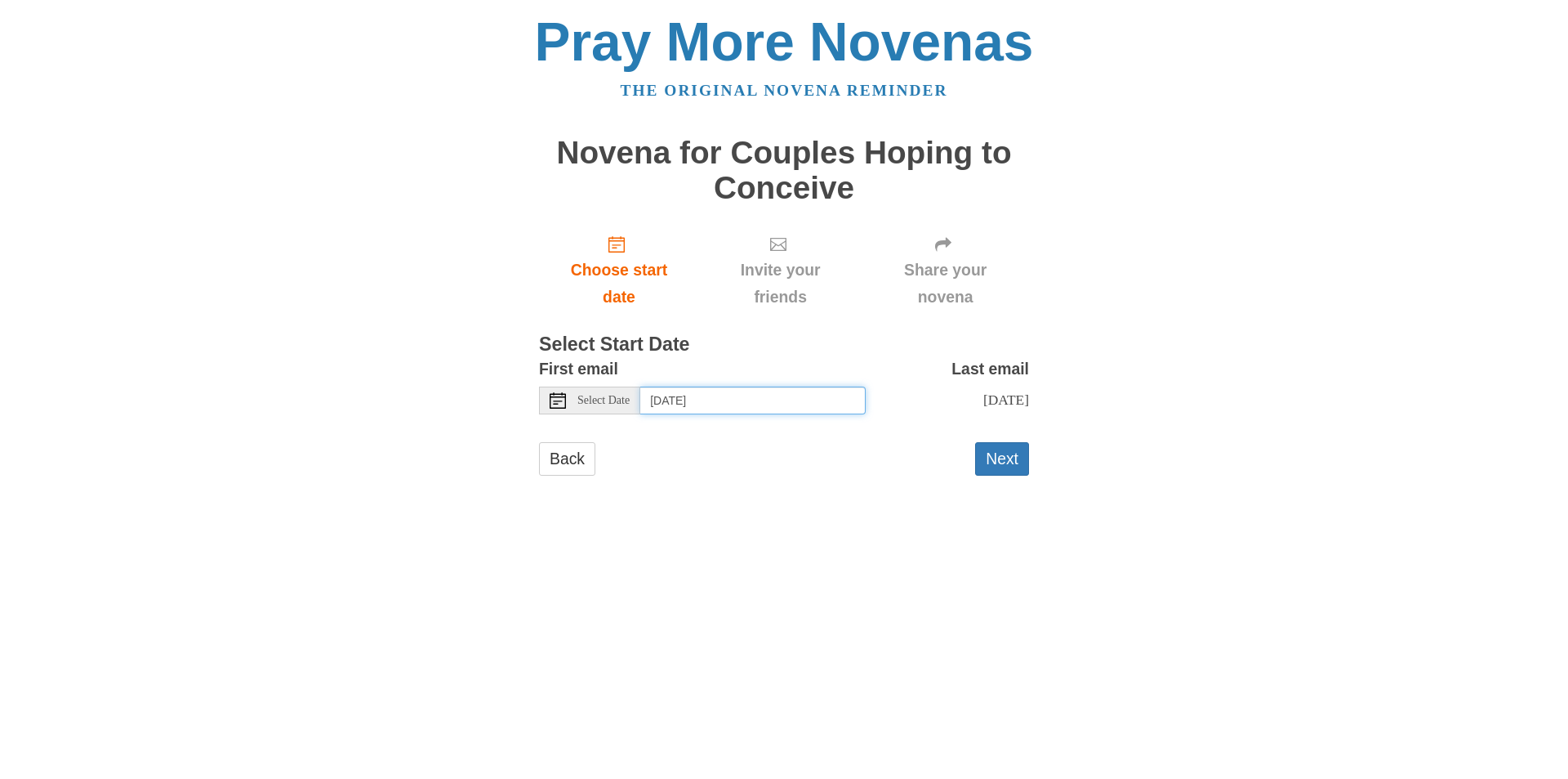
click at [730, 400] on input "[DATE]" at bounding box center [753, 400] width 225 height 28
click at [794, 257] on span "Invite your friends" at bounding box center [779, 283] width 130 height 54
click at [1004, 476] on button "Next" at bounding box center [1002, 459] width 54 height 34
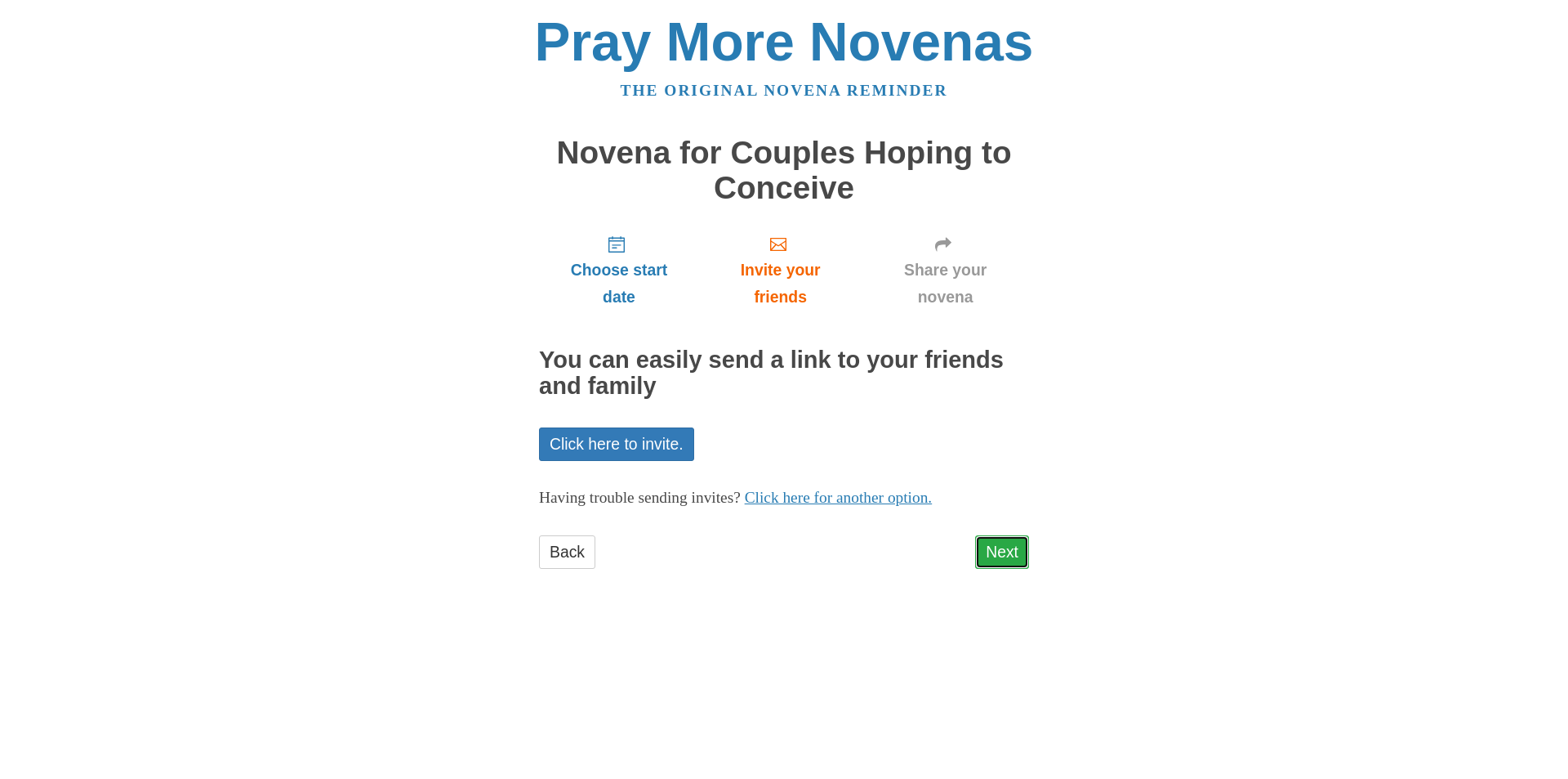
click at [999, 562] on link "Next" at bounding box center [1002, 551] width 54 height 34
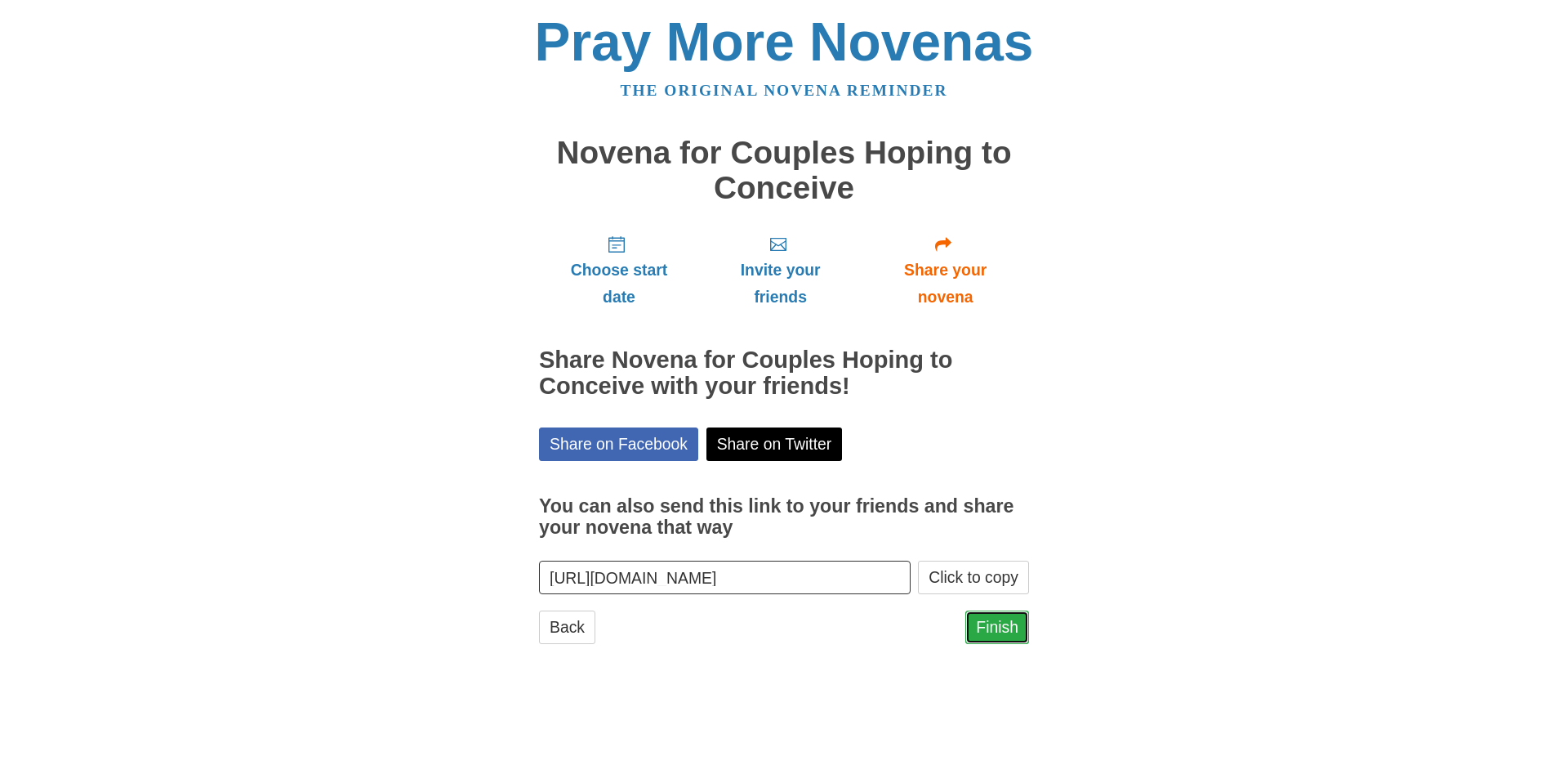
click at [990, 630] on link "Finish" at bounding box center [997, 626] width 64 height 34
